Goal: Check status: Check status

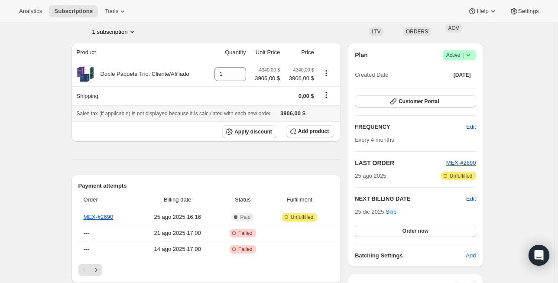
scroll to position [69, 0]
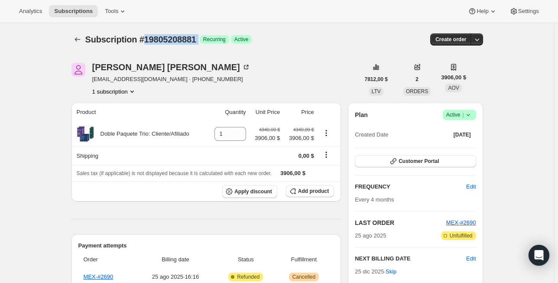
drag, startPoint x: 209, startPoint y: 38, endPoint x: 146, endPoint y: 40, distance: 62.9
click at [146, 40] on div "Subscription #19805208881 Logrado Recurring Logrado Active" at bounding box center [210, 39] width 251 height 12
copy div "19805208881 Logrado"
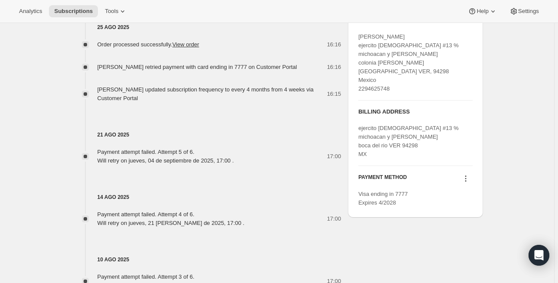
scroll to position [381, 0]
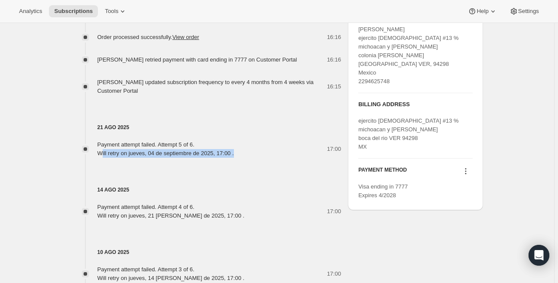
drag, startPoint x: 102, startPoint y: 152, endPoint x: 247, endPoint y: 151, distance: 145.2
click at [239, 151] on div "Payment attempt failed. Attempt 5 of 6. Will retry on jueves, 04 de septiembre …" at bounding box center [169, 148] width 142 height 17
click at [247, 159] on div "14 ago 2025 Payment attempt failed. Attempt 4 of 6. Will retry on jueves, 21 [P…" at bounding box center [207, 189] width 270 height 62
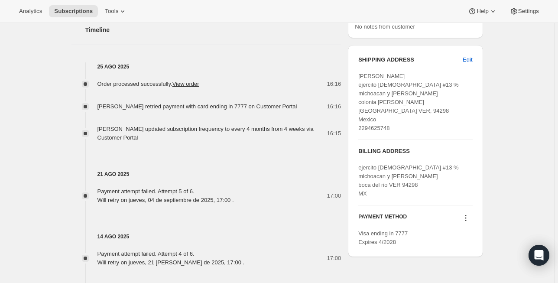
scroll to position [312, 0]
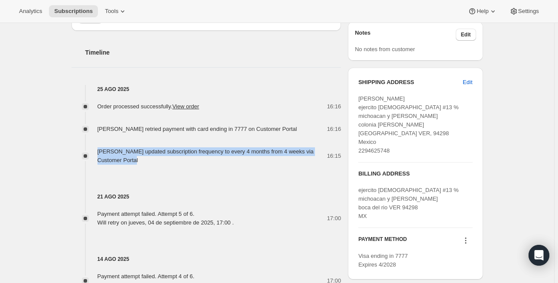
drag, startPoint x: 166, startPoint y: 163, endPoint x: 99, endPoint y: 152, distance: 68.4
click at [99, 152] on div "[PERSON_NAME] updated subscription frequency to every 4 months from 4 weeks via…" at bounding box center [213, 155] width 230 height 17
click at [165, 158] on div "[PERSON_NAME] updated subscription frequency to every 4 months from 4 weeks via…" at bounding box center [213, 155] width 230 height 17
click at [163, 159] on div "[PERSON_NAME] updated subscription frequency to every 4 months from 4 weeks via…" at bounding box center [213, 155] width 230 height 17
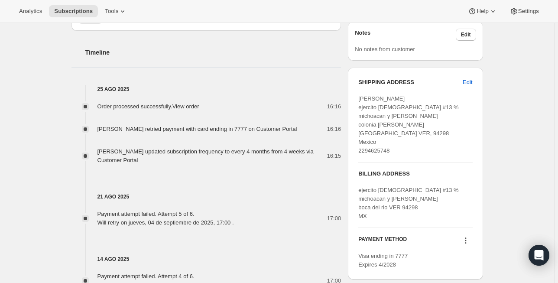
click at [146, 153] on span "[PERSON_NAME] updated subscription frequency to every 4 months from 4 weeks via…" at bounding box center [206, 155] width 216 height 15
click at [147, 159] on div "[PERSON_NAME] updated subscription frequency to every 4 months from 4 weeks via…" at bounding box center [213, 155] width 230 height 17
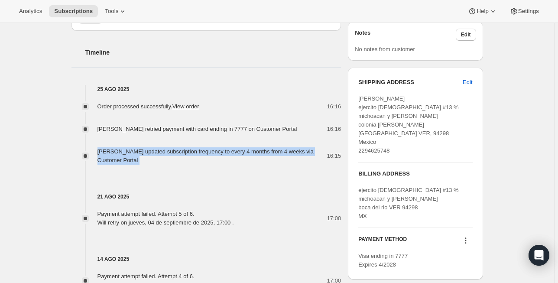
drag, startPoint x: 147, startPoint y: 159, endPoint x: 98, endPoint y: 154, distance: 50.1
click at [98, 154] on div "[PERSON_NAME] updated subscription frequency to every 4 months from 4 weeks via…" at bounding box center [207, 155] width 270 height 17
copy span "[PERSON_NAME] updated subscription frequency to every 4 months from 4 weeks via…"
